Goal: Task Accomplishment & Management: Use online tool/utility

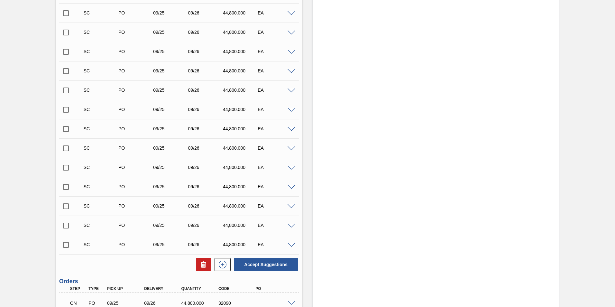
scroll to position [1404, 0]
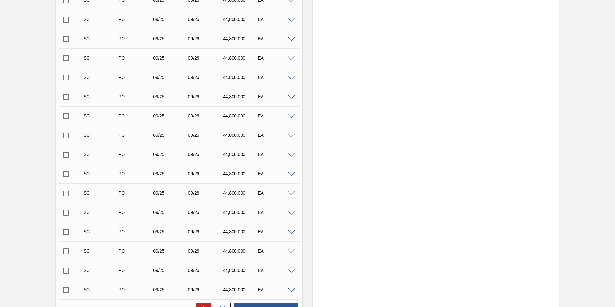
scroll to position [1655, 0]
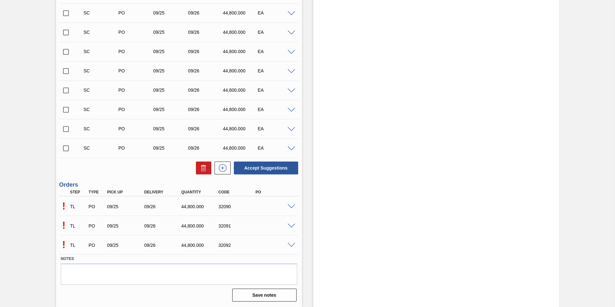
click at [290, 205] on span at bounding box center [292, 206] width 8 height 5
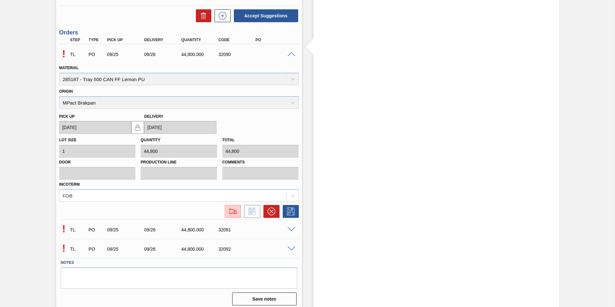
scroll to position [1811, 0]
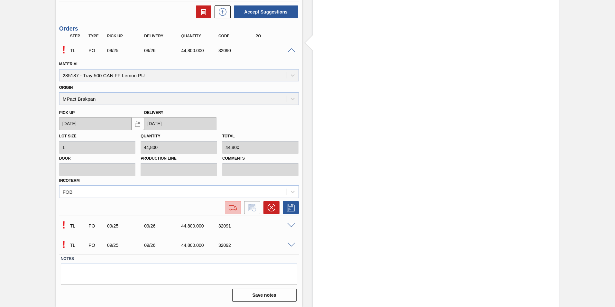
click at [231, 208] on img at bounding box center [233, 208] width 10 height 8
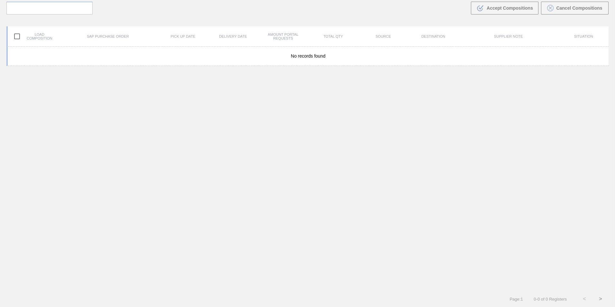
scroll to position [46, 0]
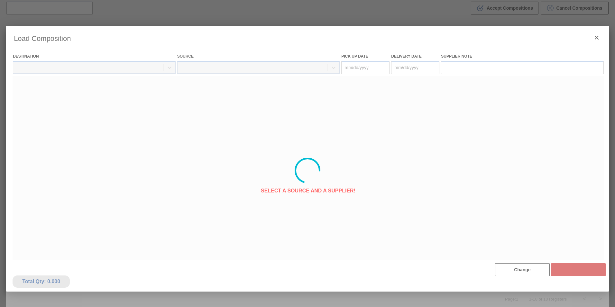
type Date "[DATE]"
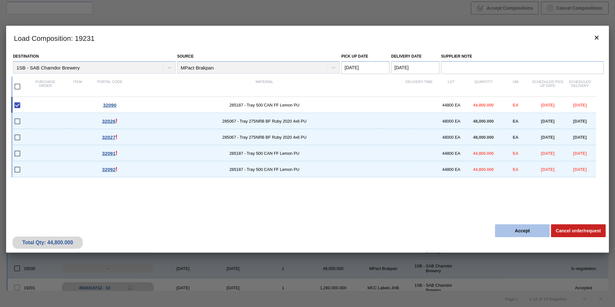
click at [525, 230] on button "Accept" at bounding box center [522, 230] width 55 height 13
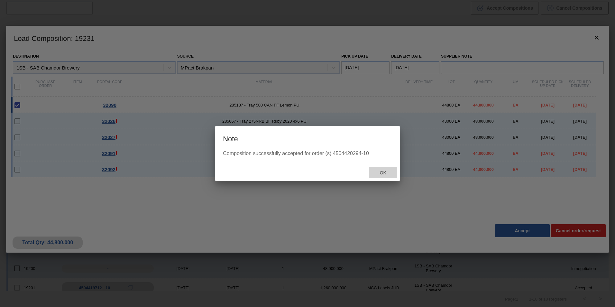
click at [383, 172] on span "Ok" at bounding box center [383, 172] width 17 height 5
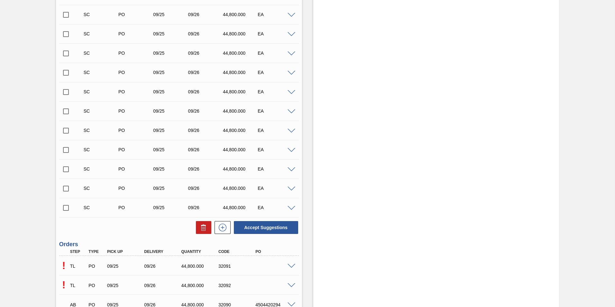
scroll to position [1655, 0]
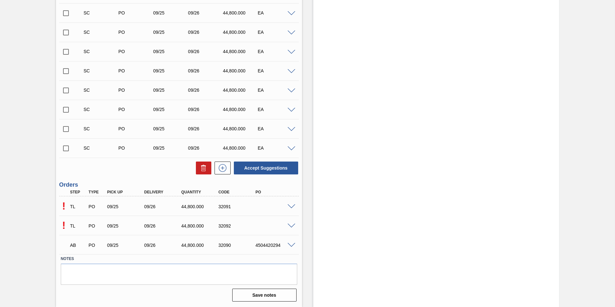
click at [290, 207] on span at bounding box center [292, 206] width 8 height 5
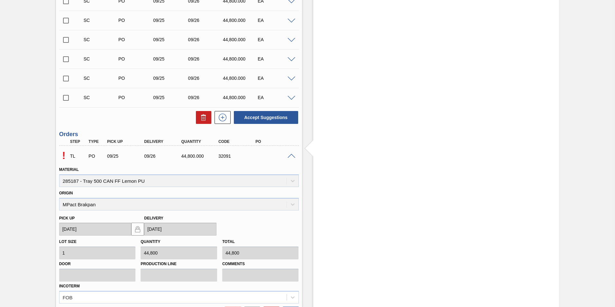
scroll to position [1811, 0]
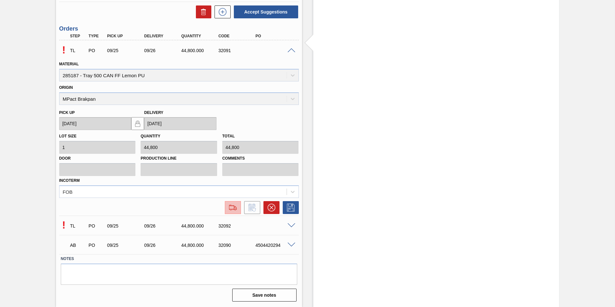
click at [233, 205] on img at bounding box center [233, 208] width 10 height 8
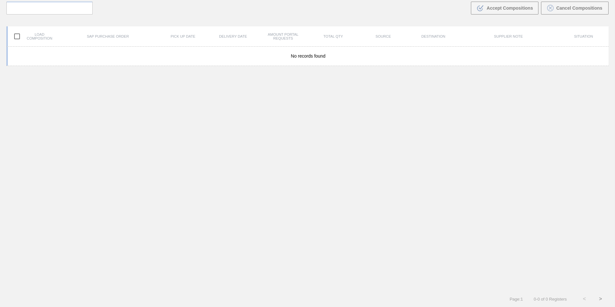
scroll to position [46, 0]
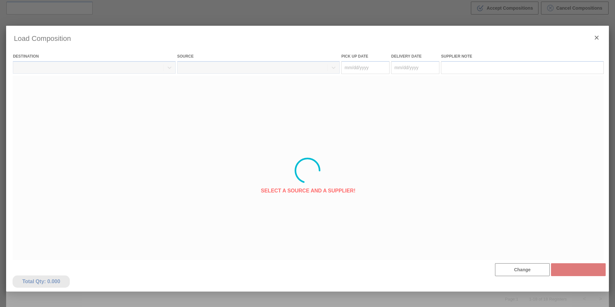
type Date "[DATE]"
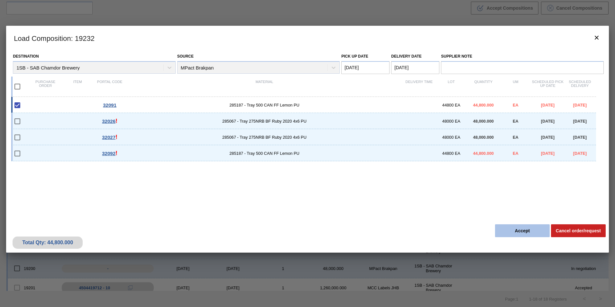
click at [525, 230] on button "Accept" at bounding box center [522, 230] width 55 height 13
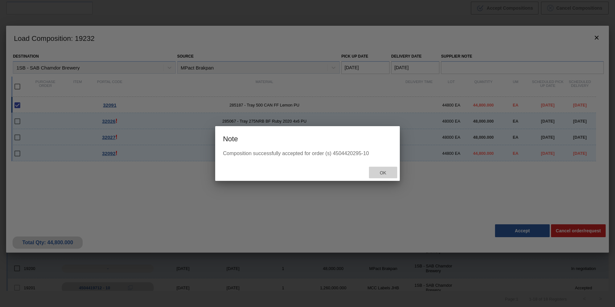
click at [382, 173] on span "Ok" at bounding box center [383, 172] width 17 height 5
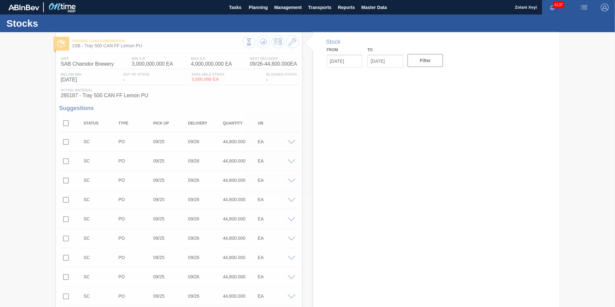
type input "[DATE]"
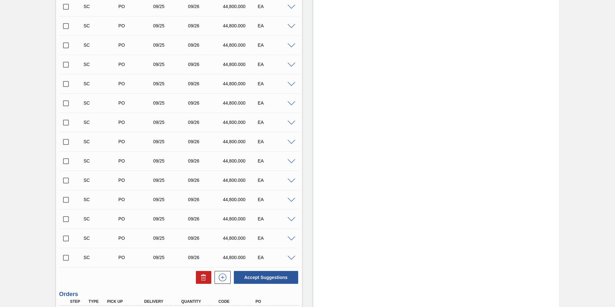
scroll to position [1655, 0]
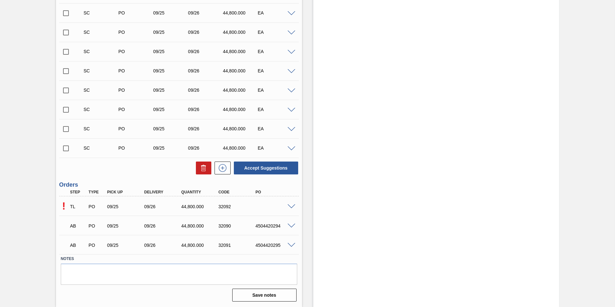
click at [291, 207] on span at bounding box center [292, 206] width 8 height 5
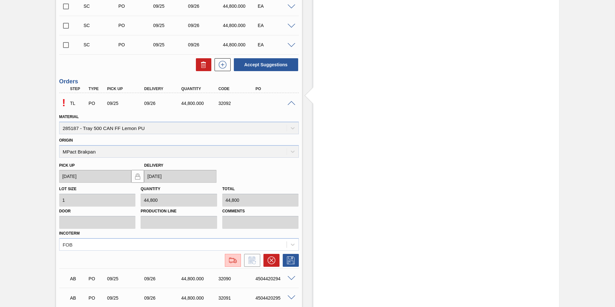
scroll to position [1811, 0]
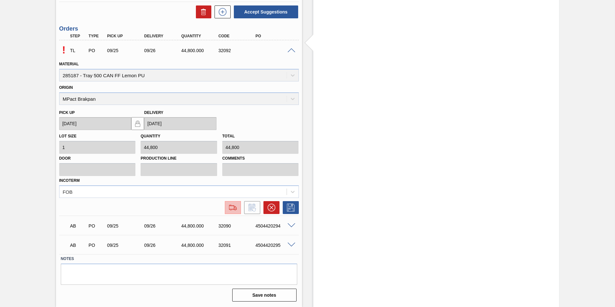
click at [232, 207] on img at bounding box center [233, 208] width 10 height 8
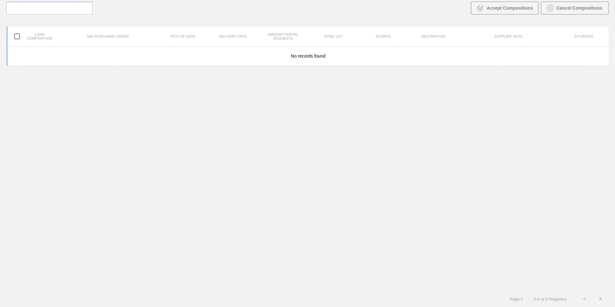
scroll to position [46, 0]
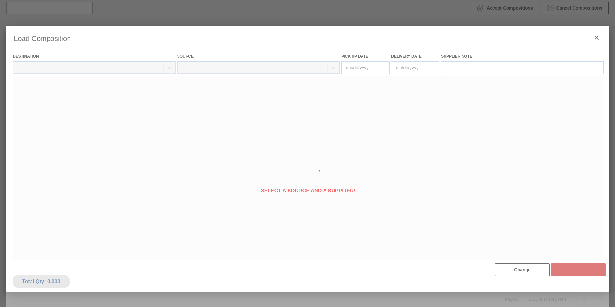
type Date "[DATE]"
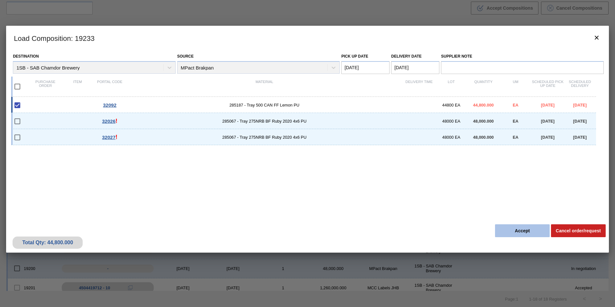
click at [524, 229] on button "Accept" at bounding box center [522, 230] width 55 height 13
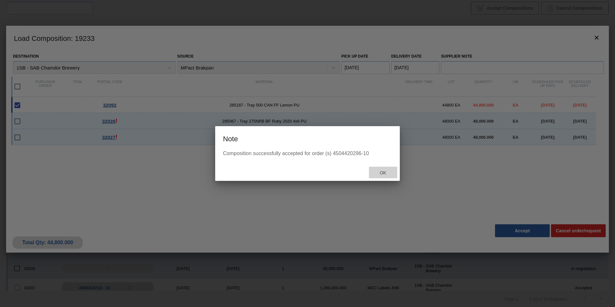
click at [382, 172] on span "Ok" at bounding box center [383, 172] width 17 height 5
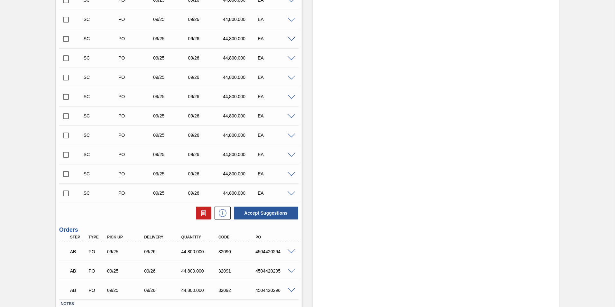
scroll to position [1655, 0]
